Goal: Information Seeking & Learning: Learn about a topic

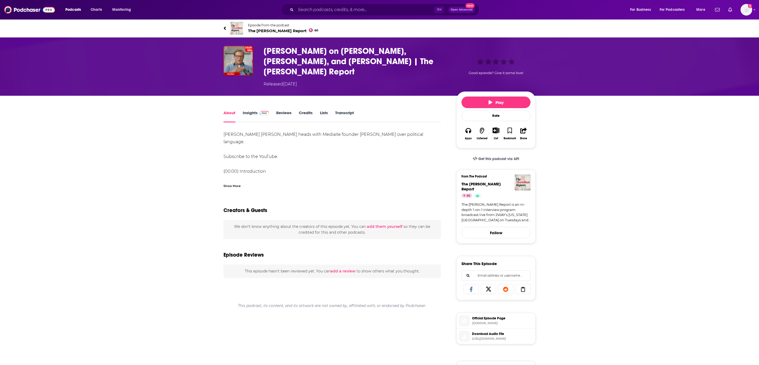
click at [337, 110] on link "Transcript" at bounding box center [344, 116] width 19 height 12
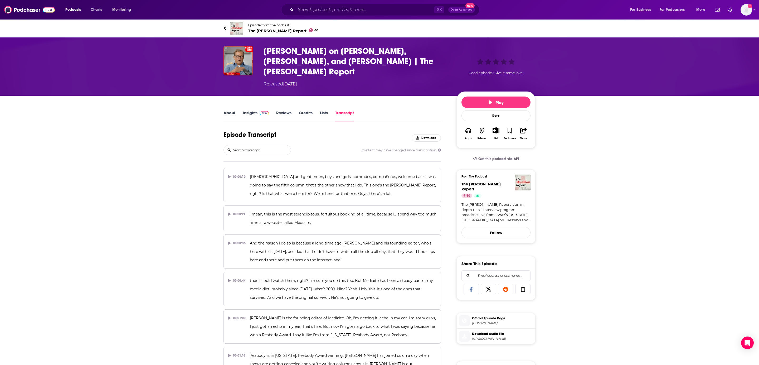
drag, startPoint x: 425, startPoint y: 58, endPoint x: 409, endPoint y: 65, distance: 17.6
click at [425, 58] on h3 "[PERSON_NAME] on [PERSON_NAME], [PERSON_NAME], and [PERSON_NAME] | The [PERSON_…" at bounding box center [355, 61] width 184 height 31
click at [425, 59] on h3 "[PERSON_NAME] on [PERSON_NAME], [PERSON_NAME], and [PERSON_NAME] | The [PERSON_…" at bounding box center [355, 61] width 184 height 31
click at [425, 59] on h3 "Colby Hall on Charlie Kirk, Jimmy Kimmel, and Donald J. Trump | The Moynihan Re…" at bounding box center [355, 61] width 184 height 31
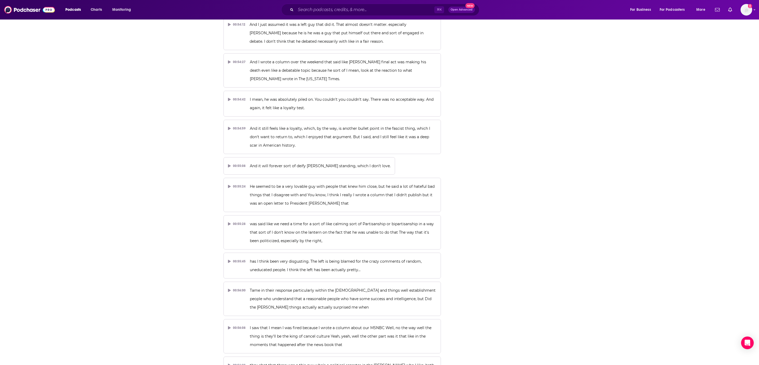
scroll to position [10024, 0]
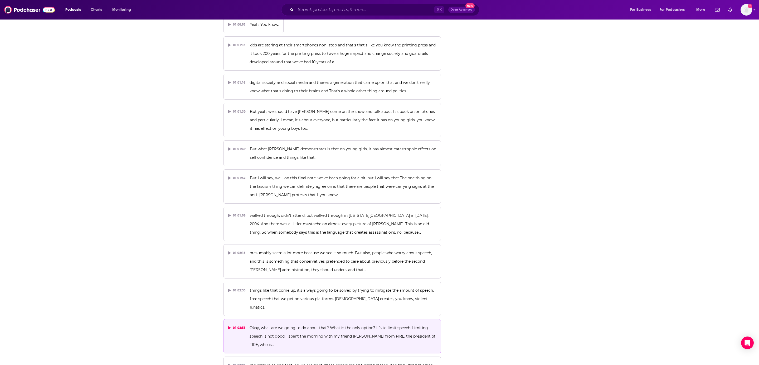
click at [237, 323] on div "01:02:51" at bounding box center [236, 327] width 17 height 8
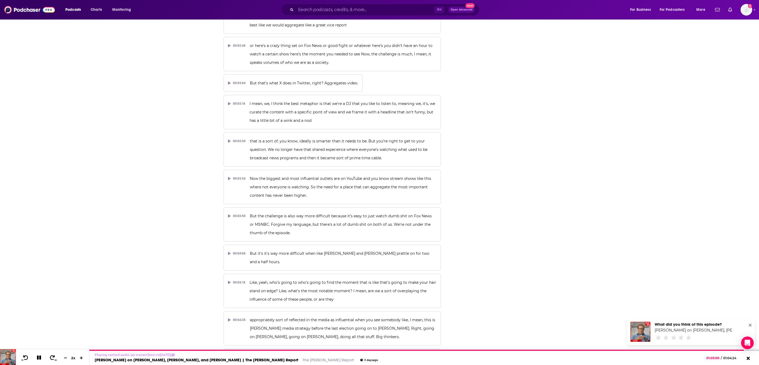
scroll to position [0, 0]
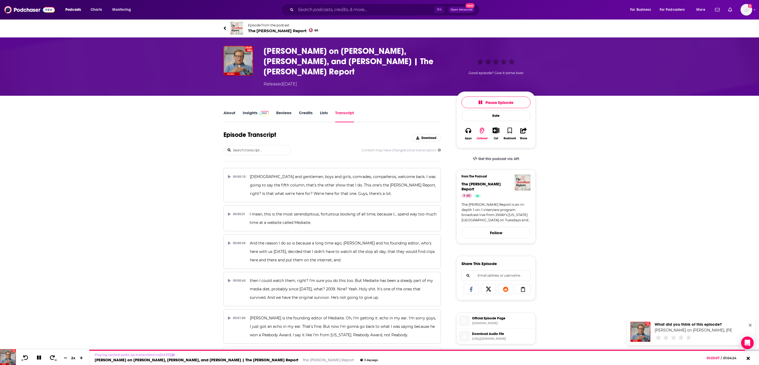
click at [491, 336] on span "https://sphinx.acast.com/p/open/s/67dc5dbd2b3a46d73552063f/e/68cdc72388c516d26e…" at bounding box center [502, 338] width 61 height 4
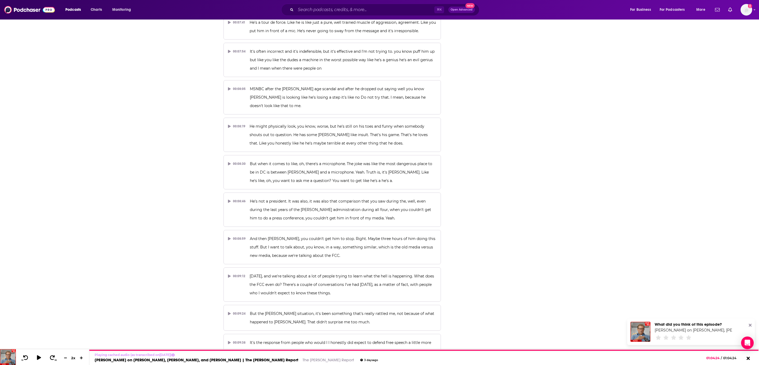
scroll to position [9949, 0]
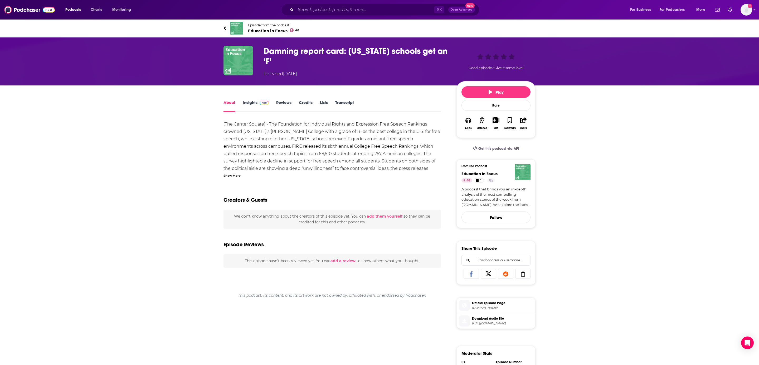
click at [328, 53] on h1 "Damning report card: California schools get an ‘F’" at bounding box center [355, 56] width 184 height 21
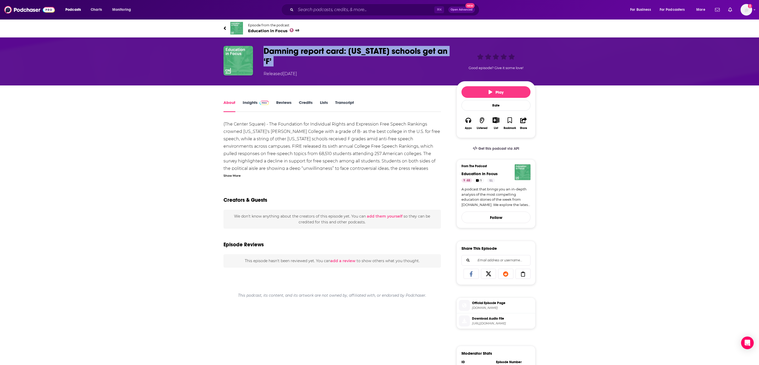
click at [328, 53] on h1 "Damning report card: California schools get an ‘F’" at bounding box center [355, 56] width 184 height 21
copy h1 "Damning report card: California schools get an ‘F’"
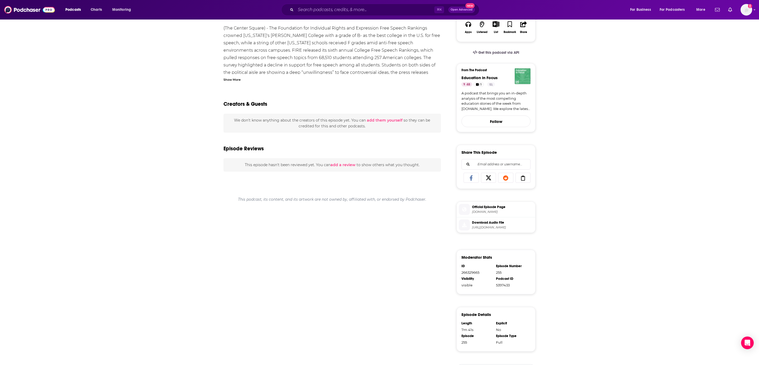
scroll to position [114, 0]
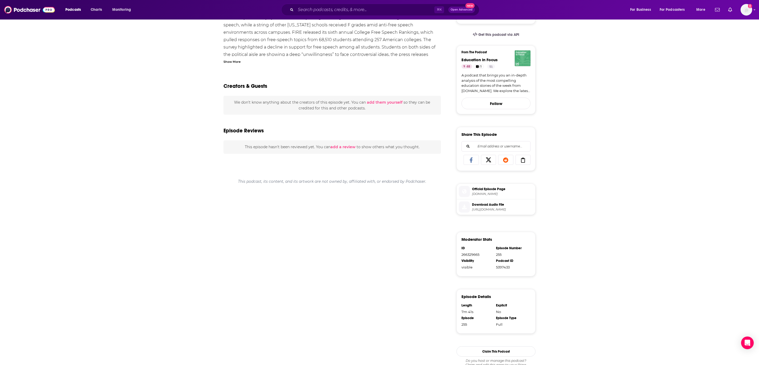
click at [494, 199] on li "Official Episode Page americastalking.com" at bounding box center [495, 192] width 78 height 16
click at [494, 202] on span "Download Audio File" at bounding box center [502, 204] width 61 height 5
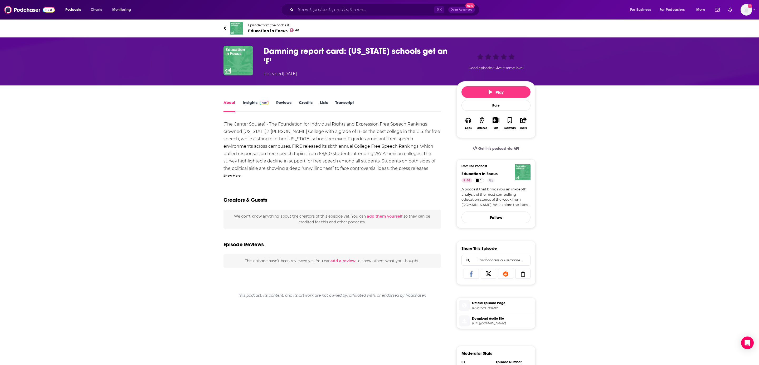
click at [345, 101] on link "Transcript" at bounding box center [344, 106] width 19 height 12
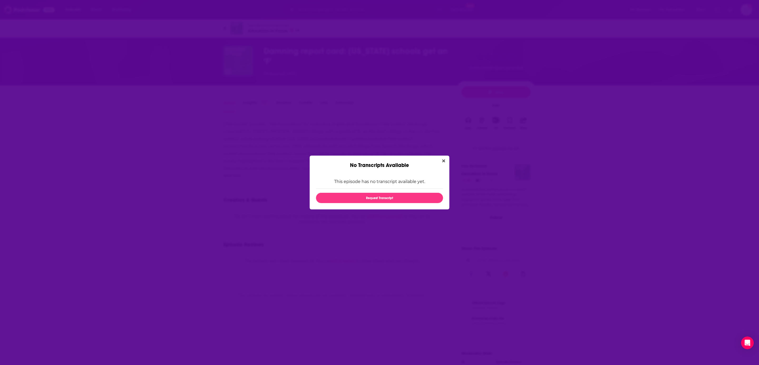
click at [447, 160] on div "No Transcripts Available" at bounding box center [379, 161] width 140 height 13
click at [443, 160] on icon "Close" at bounding box center [443, 161] width 3 height 4
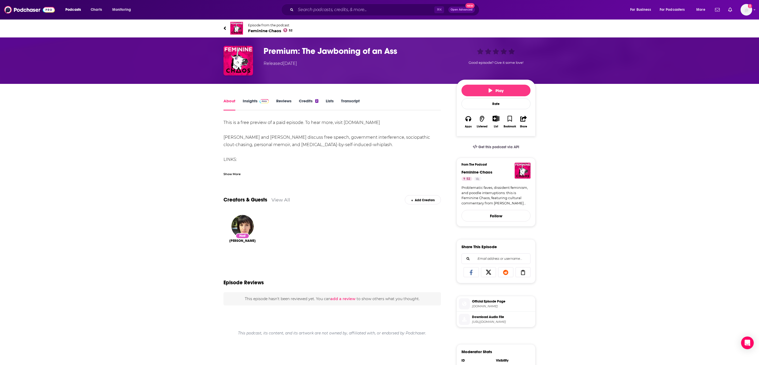
click at [355, 98] on link "Transcript" at bounding box center [350, 104] width 19 height 12
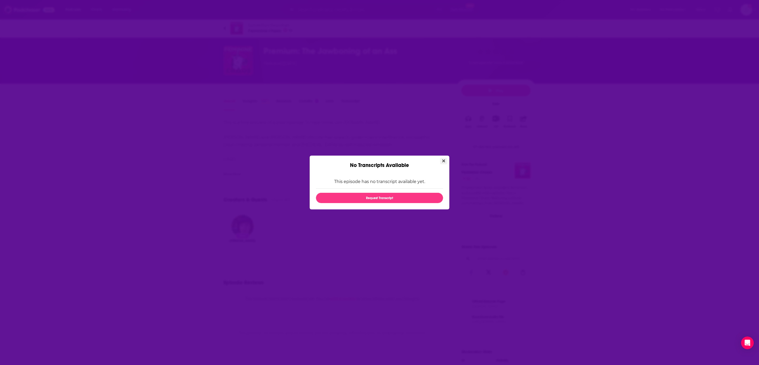
click at [442, 160] on icon "Close" at bounding box center [443, 161] width 3 height 4
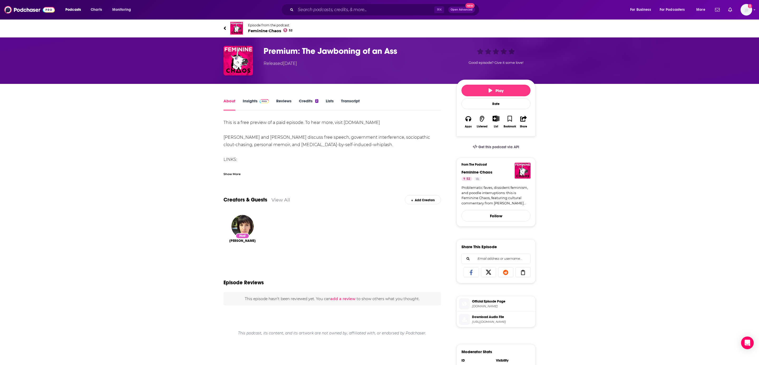
click at [234, 174] on div "Show More" at bounding box center [231, 173] width 17 height 5
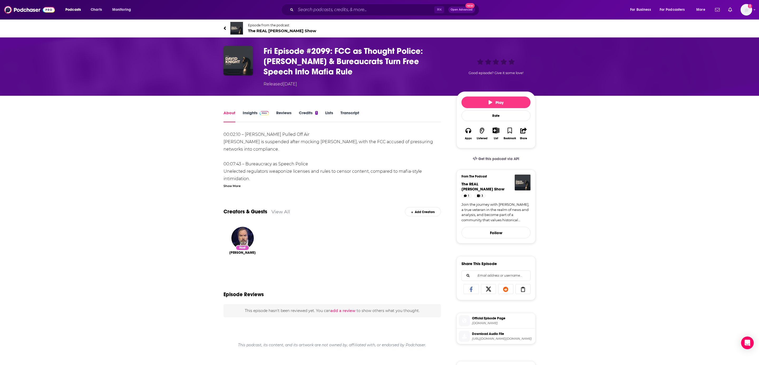
click at [347, 105] on div "About Insights Reviews Credits 1 Lists Transcript 00:02:10 – Jimmy Kimmel Pulle…" at bounding box center [379, 305] width 312 height 418
click at [346, 109] on div "About Insights Reviews Credits 1 Lists Transcript" at bounding box center [331, 115] width 217 height 13
click at [346, 111] on link "Transcript" at bounding box center [349, 116] width 19 height 12
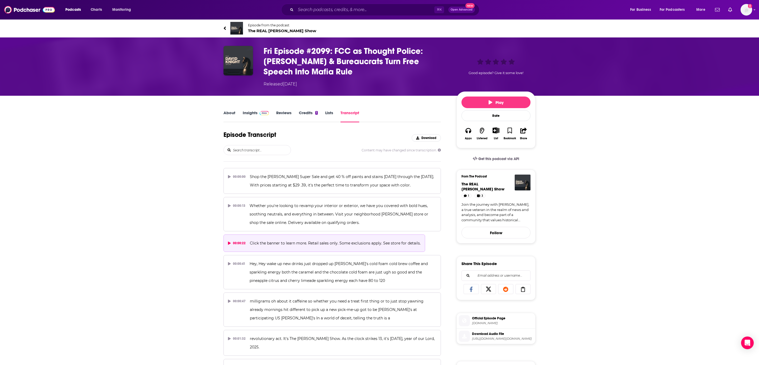
scroll to position [12523, 0]
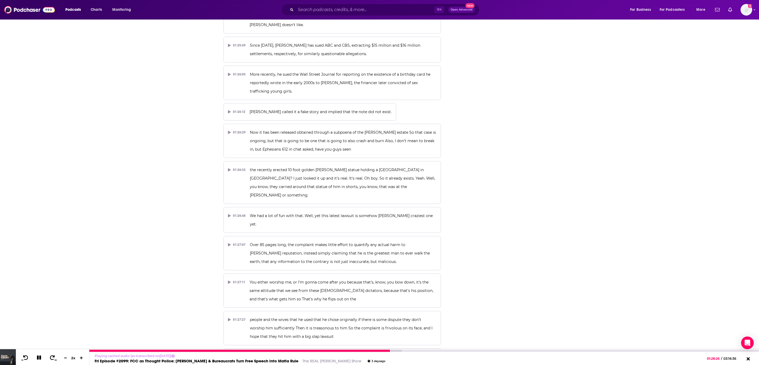
click at [40, 357] on icon at bounding box center [39, 357] width 4 height 4
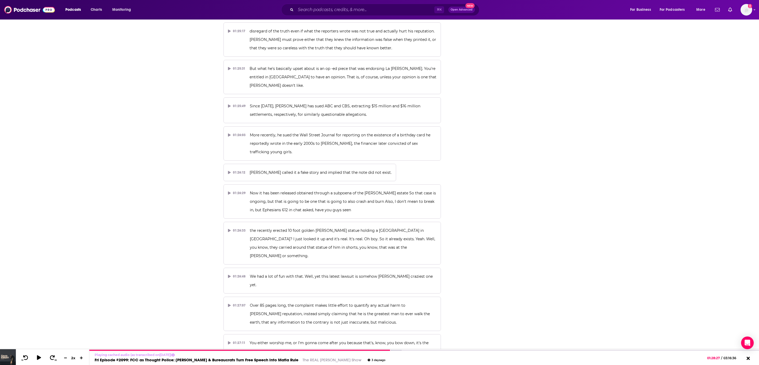
scroll to position [12462, 0]
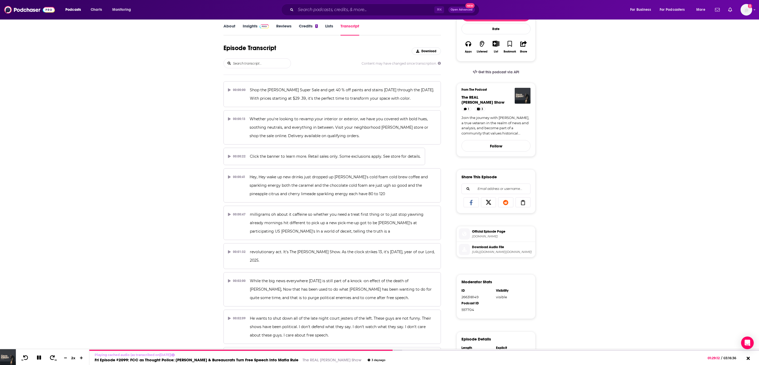
scroll to position [83, 0]
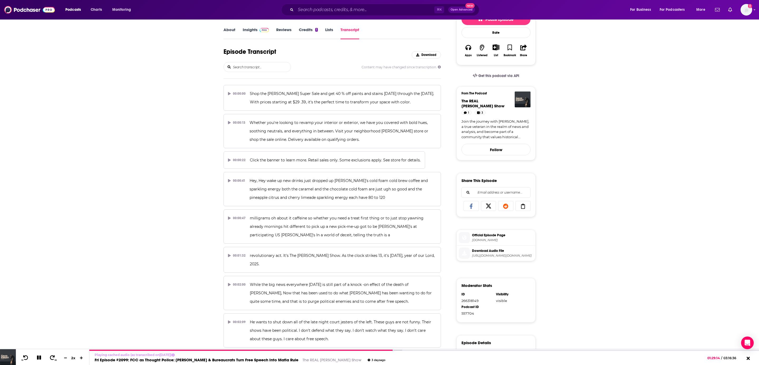
click at [486, 253] on span "https://dts.podtrac.com/redirect.mp3/api.spreaker.com/download/episode/67825104…" at bounding box center [502, 255] width 61 height 4
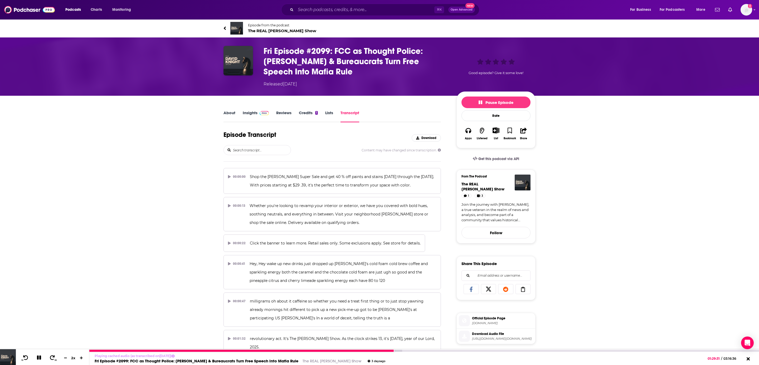
click at [38, 356] on icon at bounding box center [39, 357] width 4 height 4
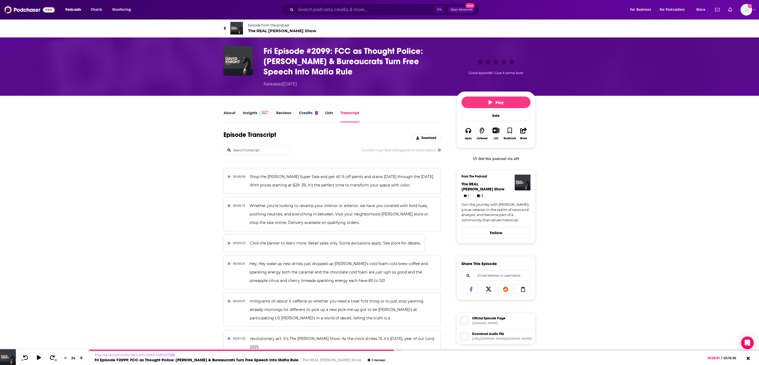
click at [314, 70] on h3 "Fri Episode #2099: FCC as Thought Police: Trump & Bureaucrats Turn Free Speech …" at bounding box center [355, 61] width 184 height 31
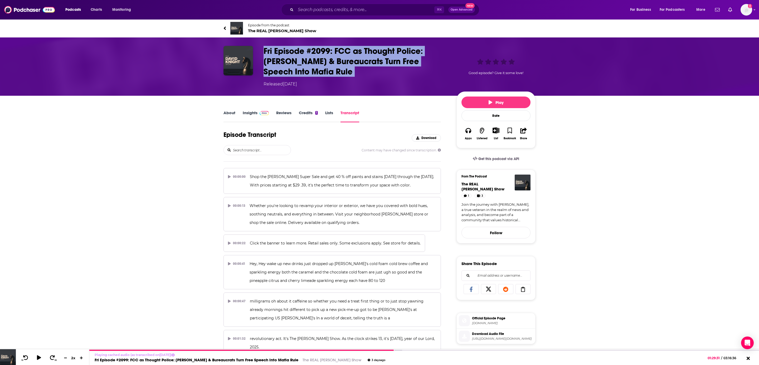
click at [314, 70] on h3 "Fri Episode #2099: FCC as Thought Police: Trump & Bureaucrats Turn Free Speech …" at bounding box center [355, 61] width 184 height 31
copy h3 "Fri Episode #2099: FCC as Thought Police: Trump & Bureaucrats Turn Free Speech …"
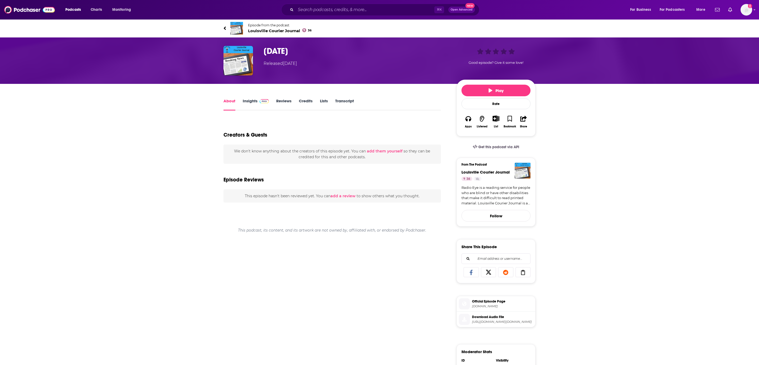
click at [342, 99] on link "Transcript" at bounding box center [344, 104] width 19 height 12
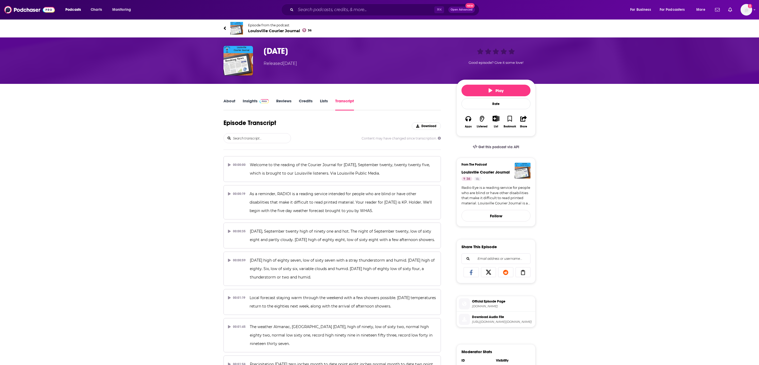
scroll to position [2730, 0]
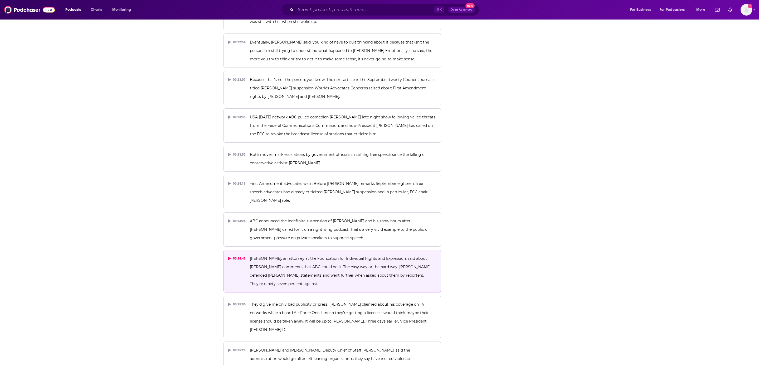
click at [232, 254] on div "00:24:48" at bounding box center [237, 258] width 18 height 8
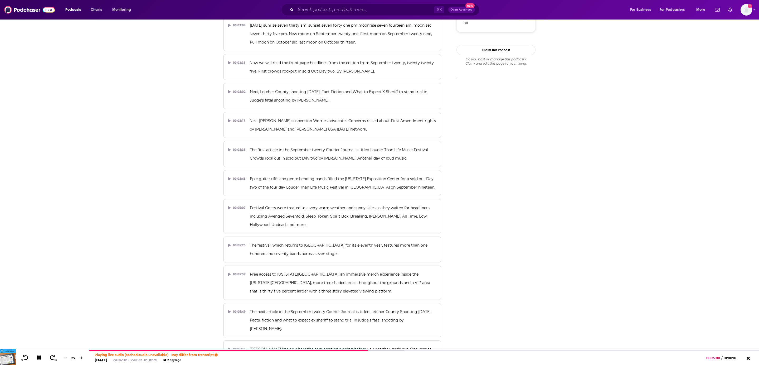
scroll to position [0, 0]
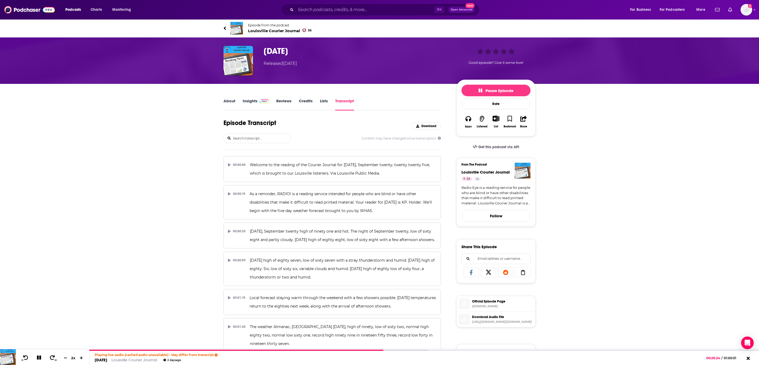
click at [300, 46] on h3 "[DATE]" at bounding box center [355, 51] width 184 height 10
copy h3 "[DATE]"
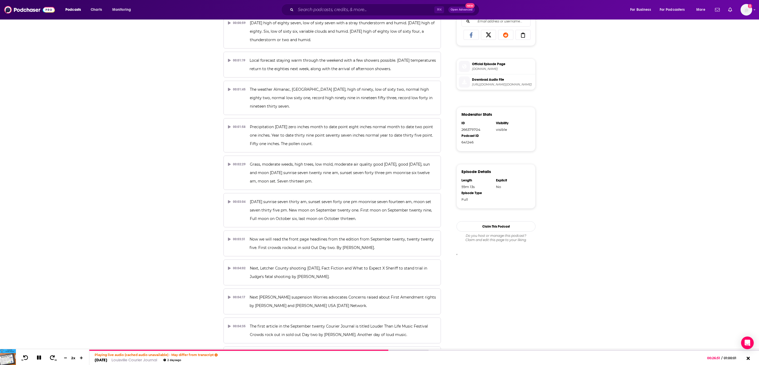
click at [482, 86] on span "[URL][DOMAIN_NAME][DOMAIN_NAME]" at bounding box center [502, 84] width 61 height 4
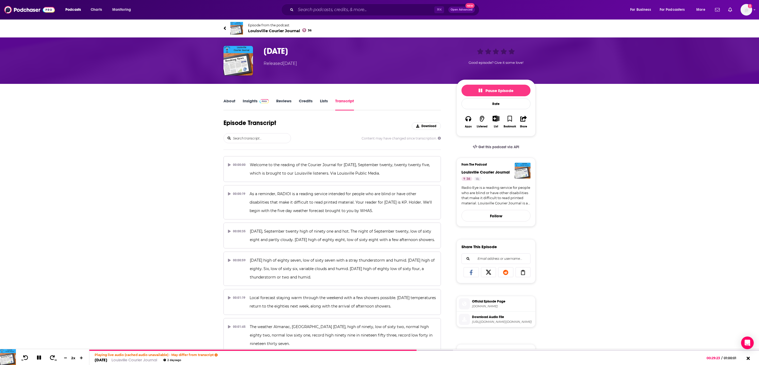
scroll to position [2730, 0]
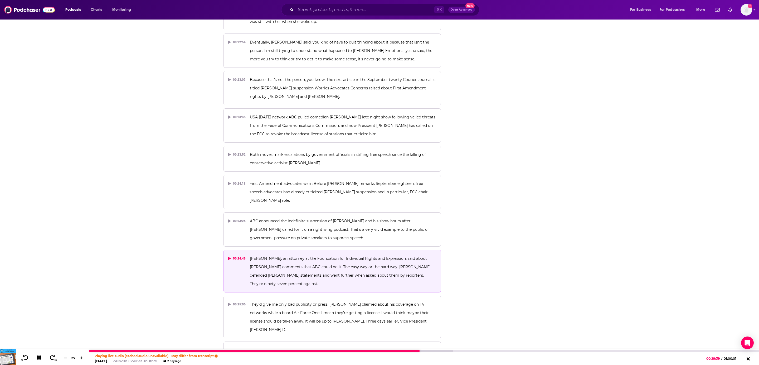
click at [37, 356] on icon at bounding box center [39, 357] width 4 height 4
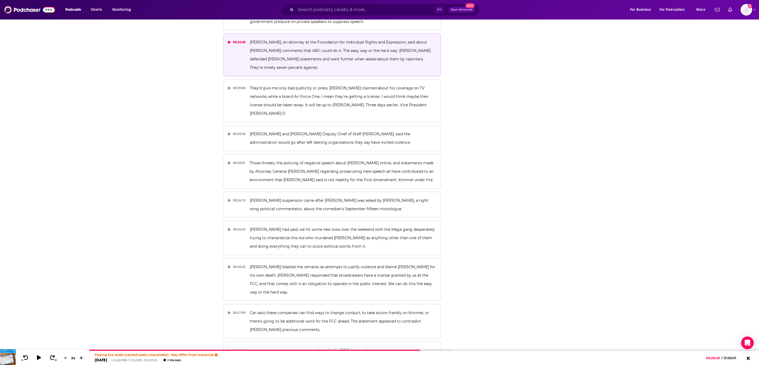
scroll to position [2635, 0]
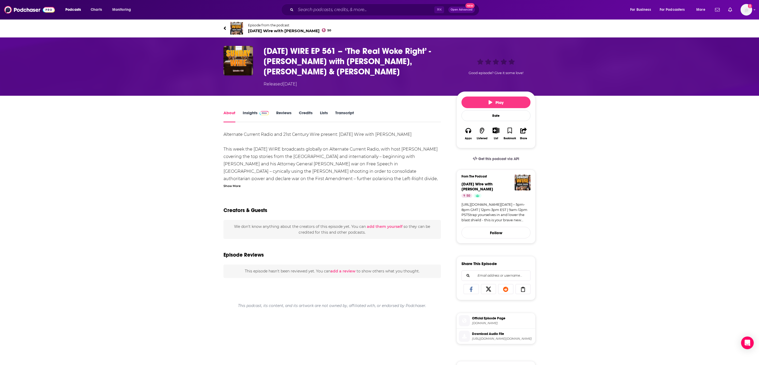
click at [456, 58] on div "Good episode? Give it some love!" at bounding box center [495, 66] width 79 height 41
click at [456, 58] on body "Podcasts Charts Monitoring ⌘ K Open Advanced New For Business For Podcasters Mo…" at bounding box center [379, 182] width 759 height 365
click at [456, 58] on div "Your rating What do you think? Please choose a rating. What do you think? Pleas…" at bounding box center [379, 182] width 759 height 365
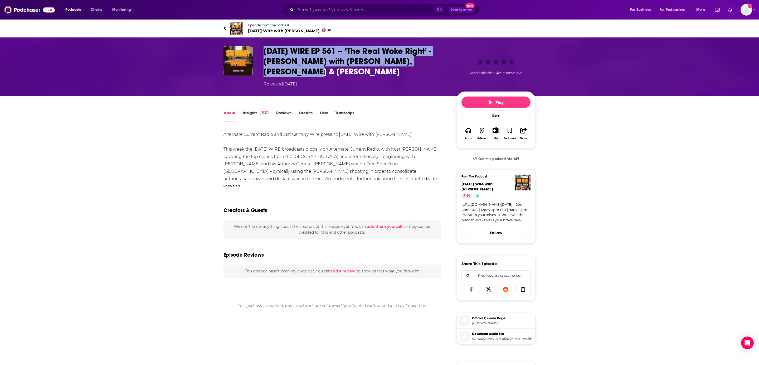
drag, startPoint x: 451, startPoint y: 57, endPoint x: 257, endPoint y: 51, distance: 193.4
click at [257, 51] on div "[DATE] WIRE EP 561 – ‘The Real Woke Right’ - [PERSON_NAME] with [PERSON_NAME], …" at bounding box center [379, 66] width 312 height 41
copy div "[DATE] WIRE EP 561 – ‘The Real Woke Right’ - [PERSON_NAME] with [PERSON_NAME], …"
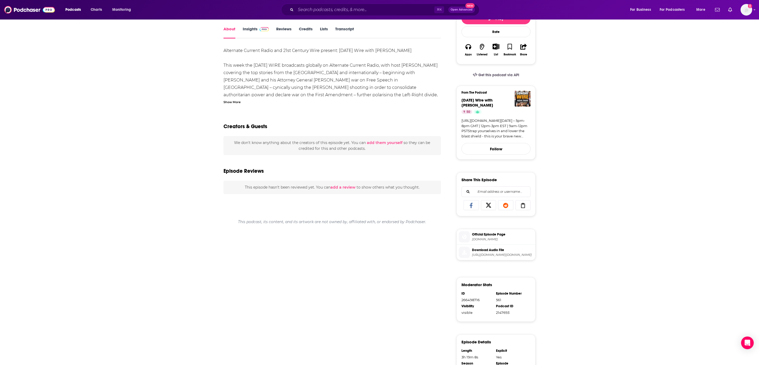
scroll to position [151, 0]
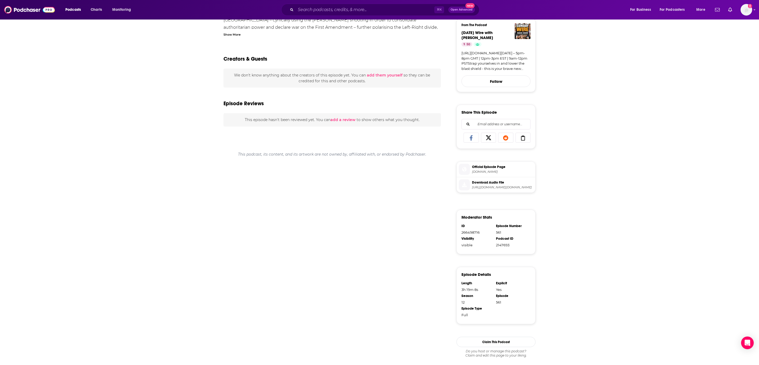
click at [503, 180] on span "Download Audio File" at bounding box center [502, 182] width 61 height 5
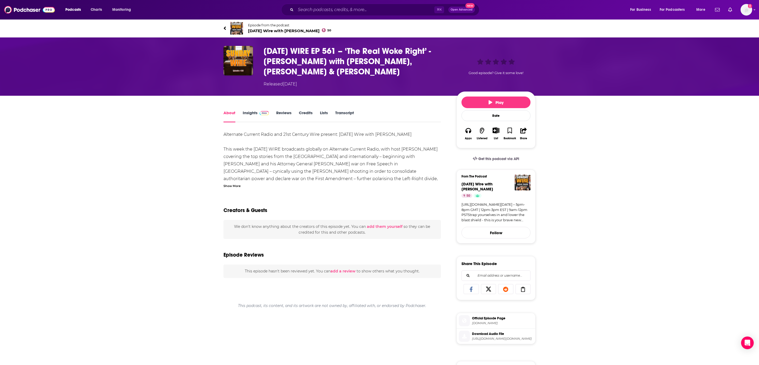
click at [341, 109] on div "About Insights Reviews Credits Lists Transcript" at bounding box center [331, 115] width 217 height 13
click at [345, 110] on link "Transcript" at bounding box center [344, 116] width 19 height 12
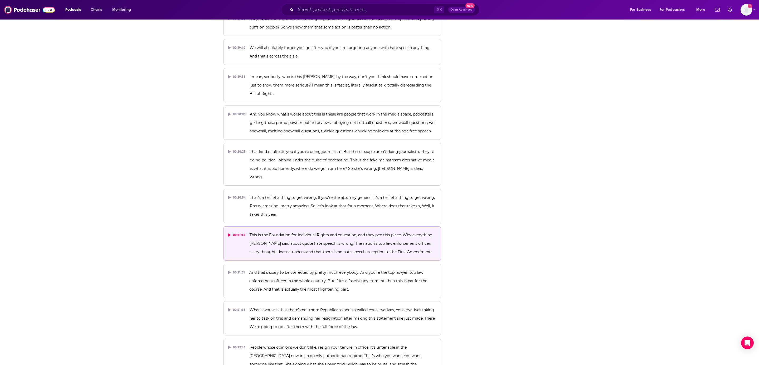
scroll to position [2373, 0]
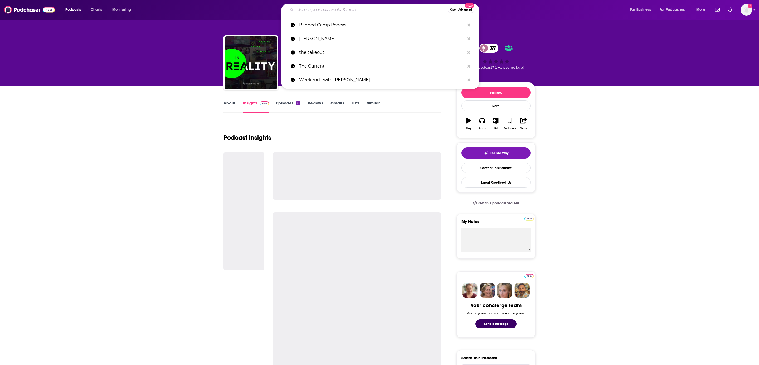
click at [319, 10] on input "Search podcasts, credits, & more..." at bounding box center [372, 10] width 152 height 8
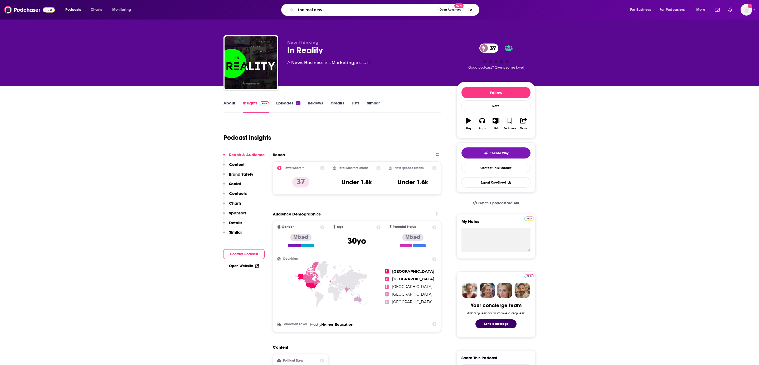
type input "the real news"
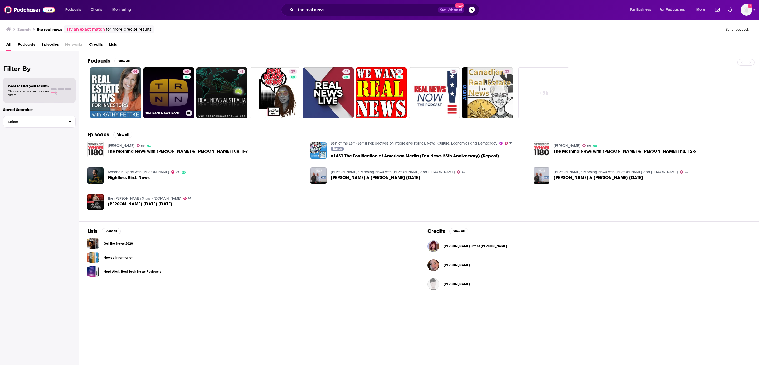
click at [164, 94] on link "60 The Real News Podcast" at bounding box center [168, 92] width 51 height 51
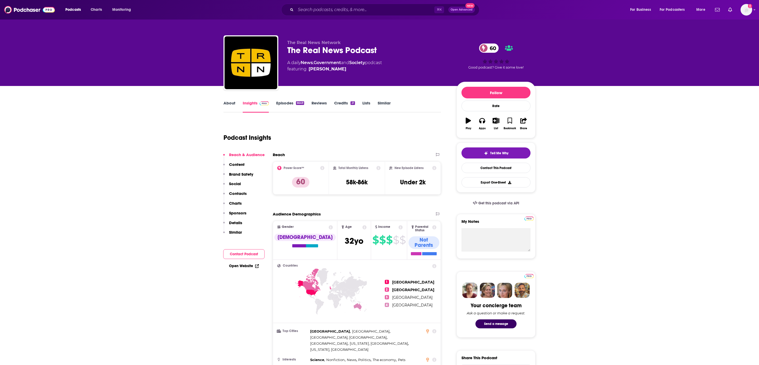
click at [285, 102] on link "Episodes 6649" at bounding box center [290, 106] width 28 height 12
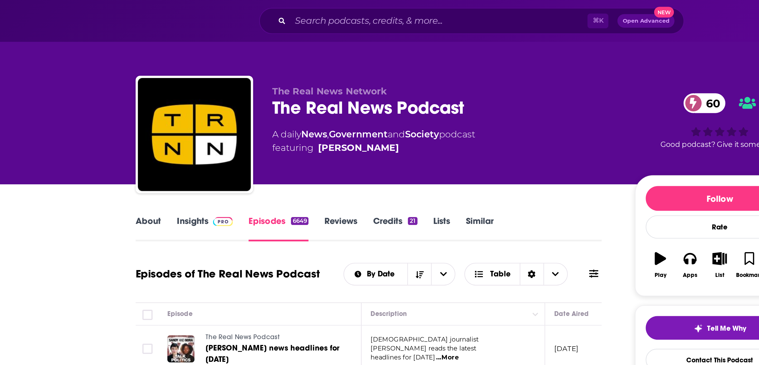
click at [255, 106] on link "Insights" at bounding box center [256, 106] width 26 height 12
